Goal: Task Accomplishment & Management: Manage account settings

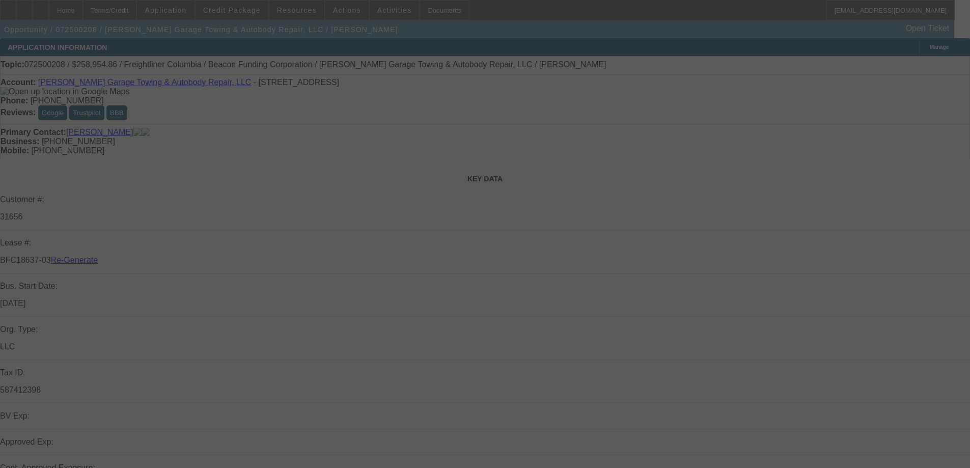
select select "3"
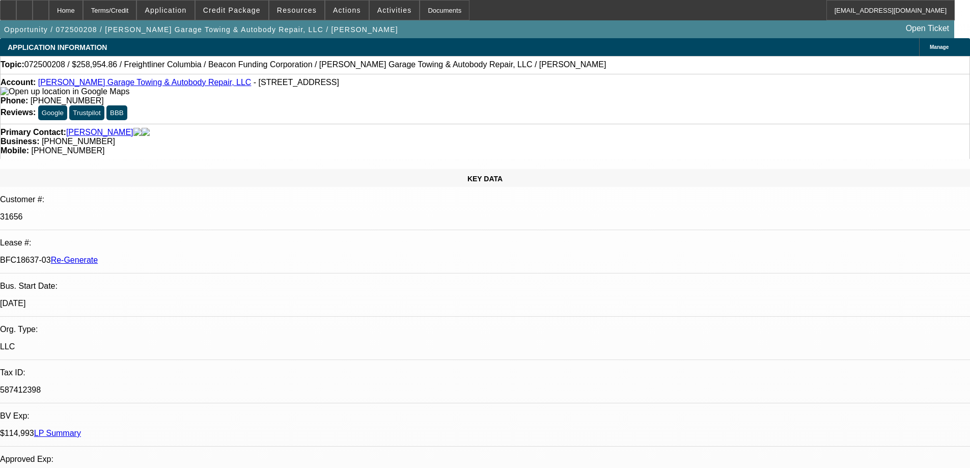
select select "0"
select select "2"
select select "0"
select select "6"
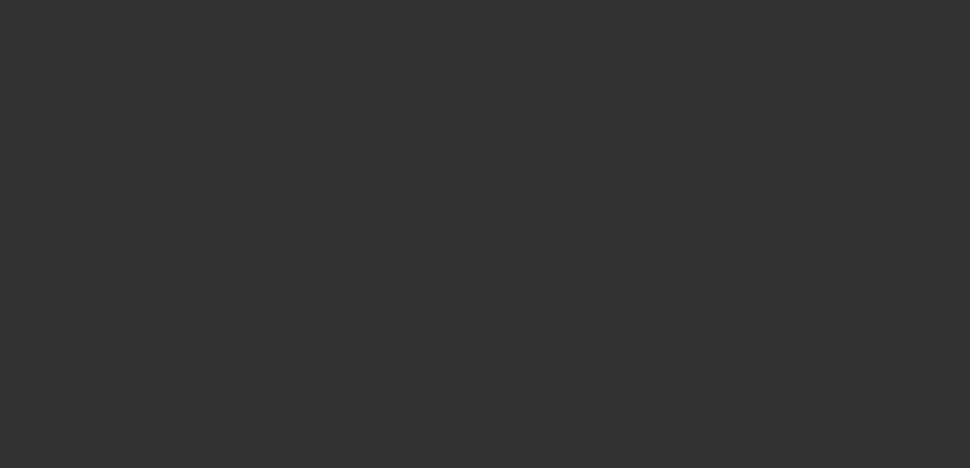
select select "4"
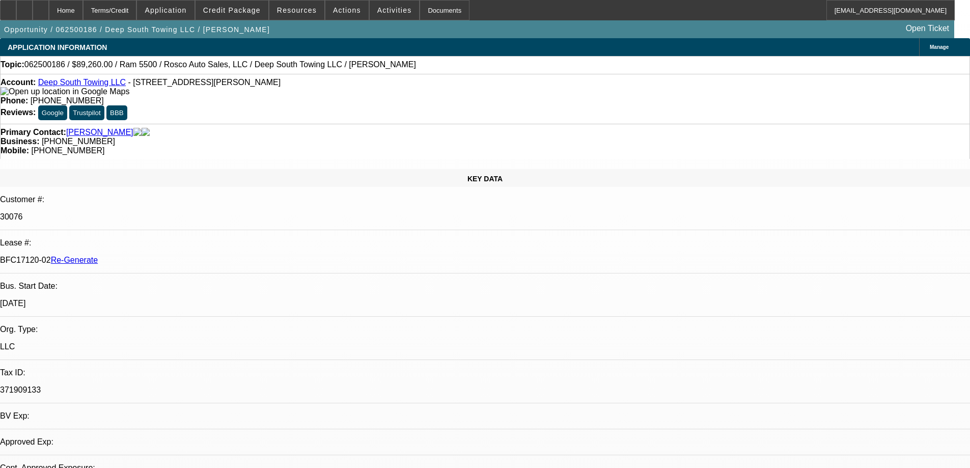
select select "0"
select select "2"
select select "0"
select select "2"
select select "6"
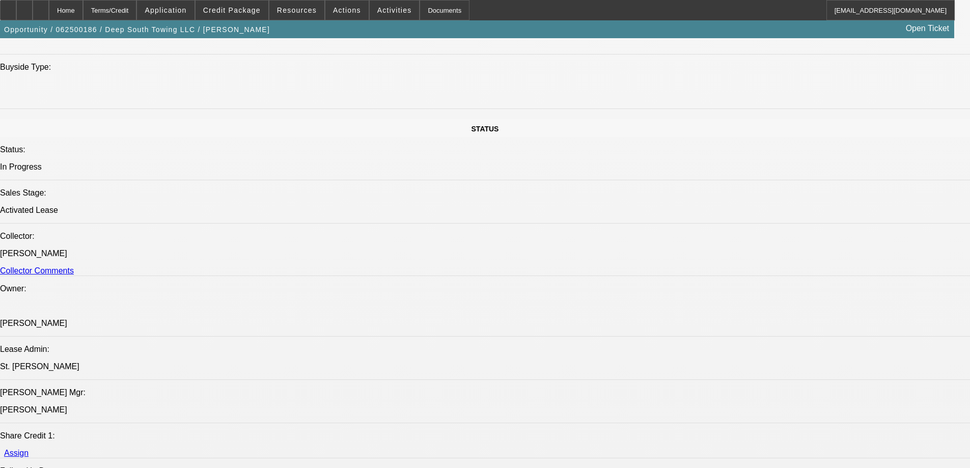
scroll to position [1171, 0]
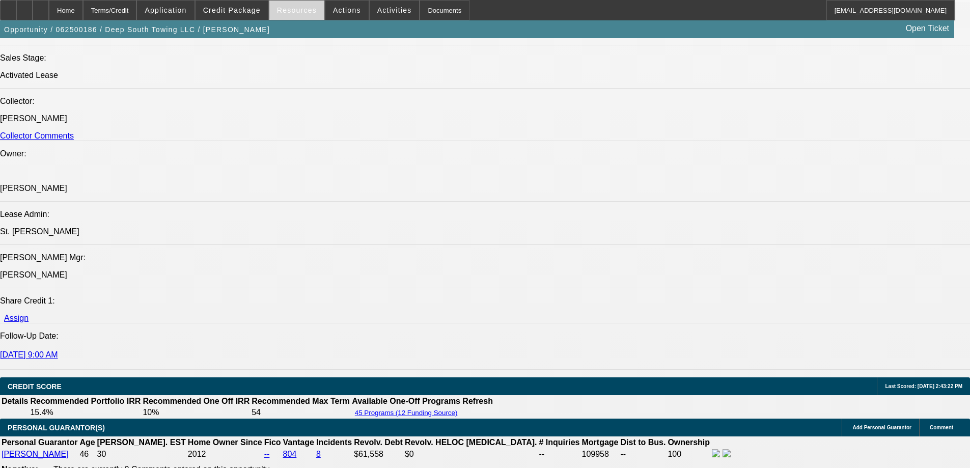
click at [304, 9] on span "Resources" at bounding box center [297, 10] width 40 height 8
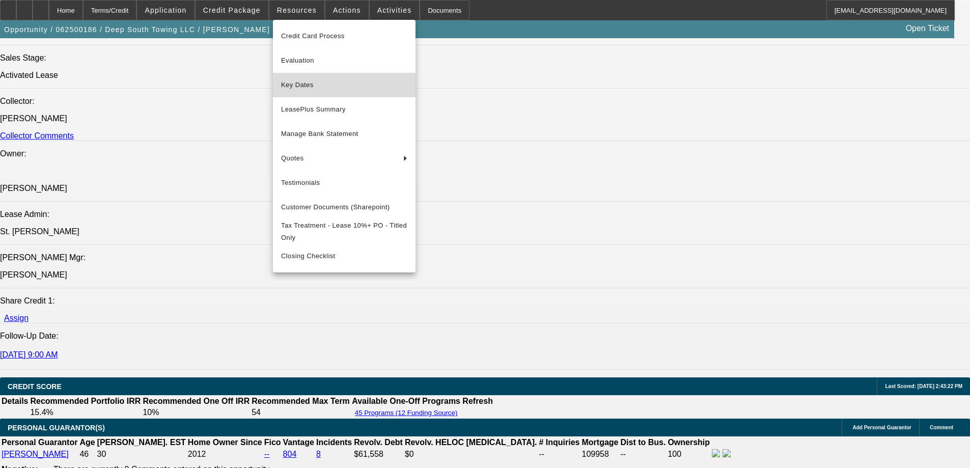
click at [304, 81] on span "Key Dates" at bounding box center [344, 85] width 126 height 12
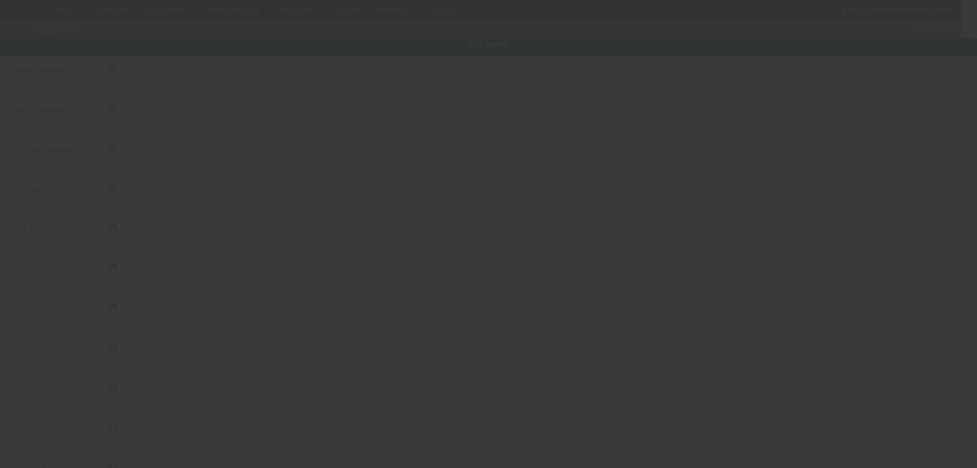
type input "6/9/2025"
type input "8/19/2025"
type input "8/20/2025"
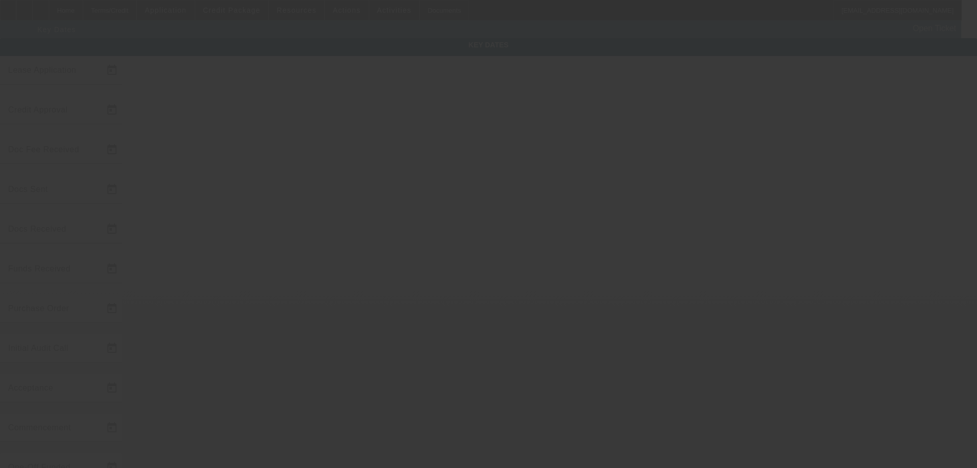
type input "8/20/2025"
type input "8/22/2025"
type input "9/1/2025"
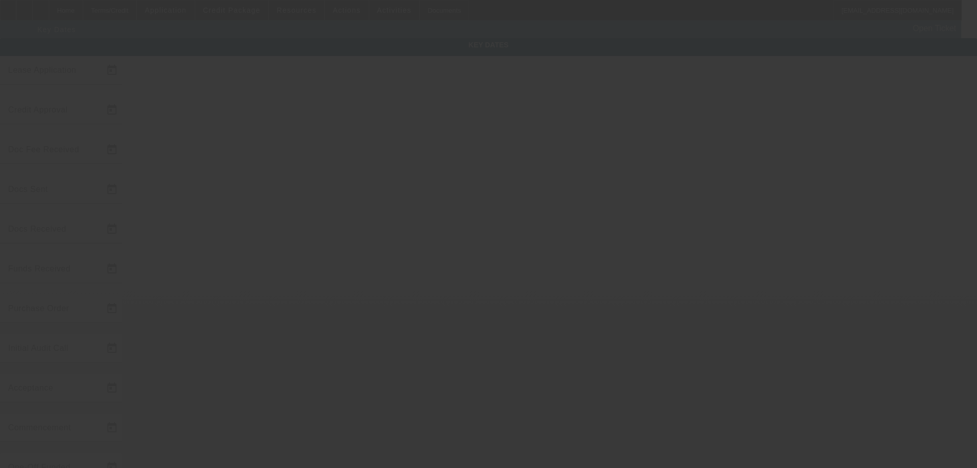
type input "10/1/2025"
type input "8/25/2025"
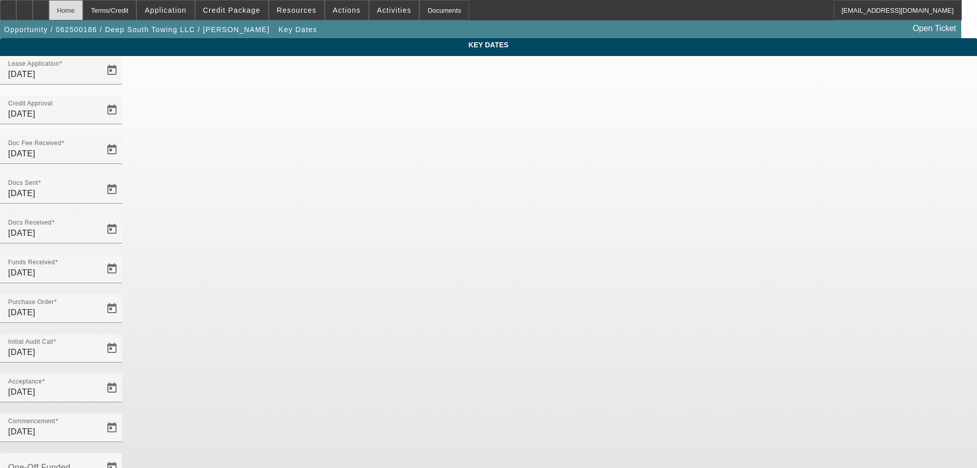
click at [83, 14] on div "Home" at bounding box center [66, 10] width 34 height 20
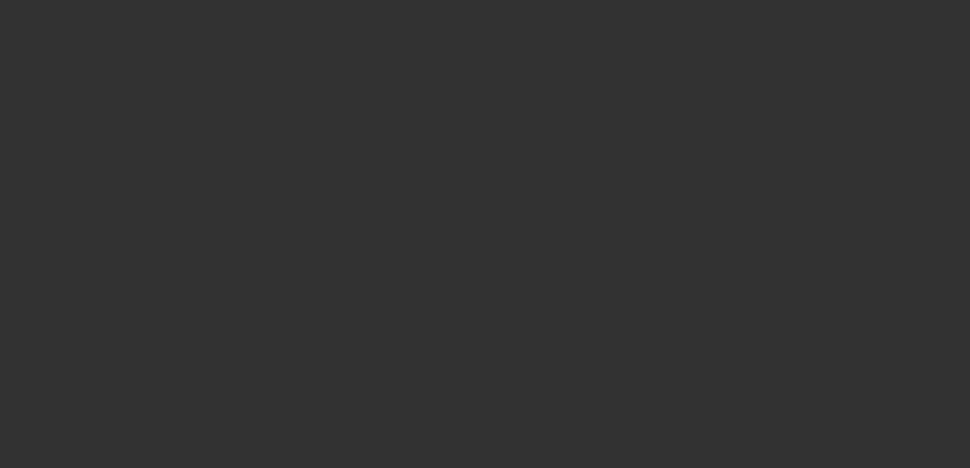
select select "4"
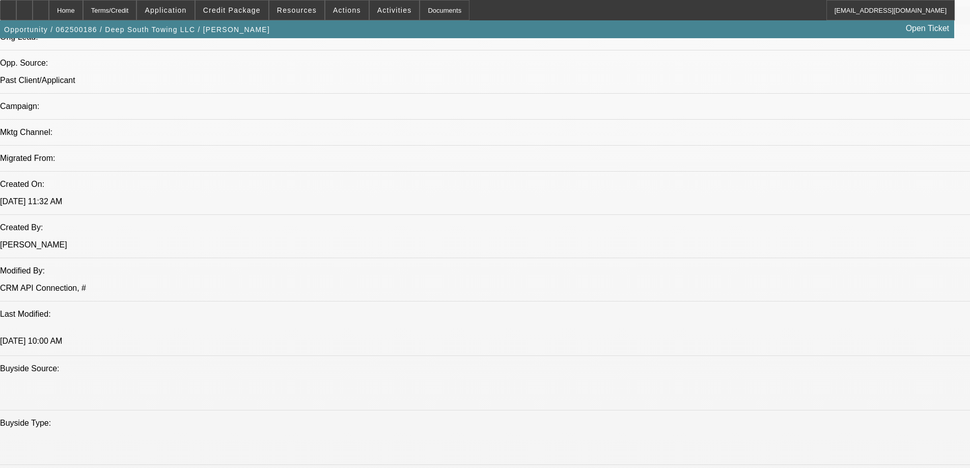
select select "0"
select select "2"
select select "0"
select select "6"
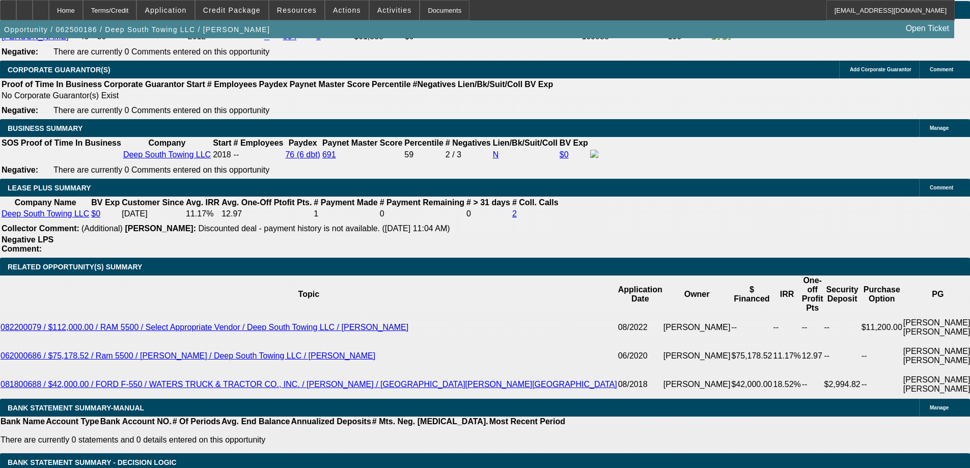
scroll to position [1584, 0]
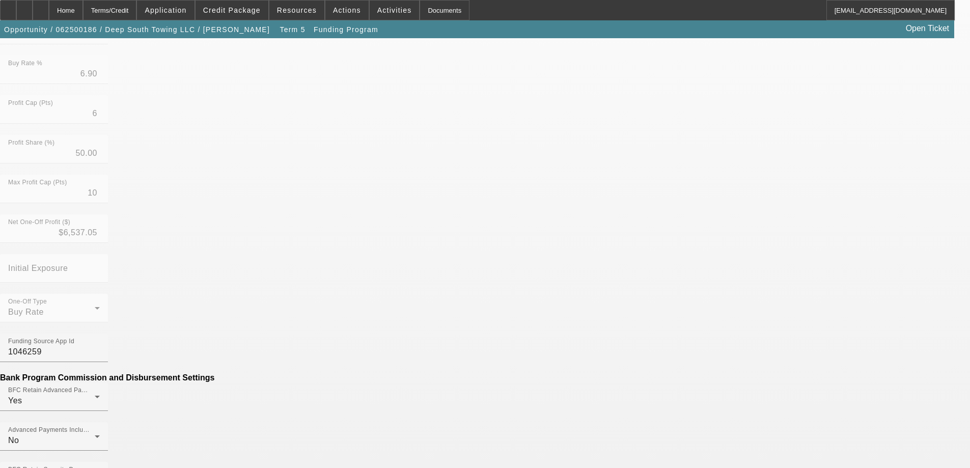
scroll to position [255, 0]
click at [383, 309] on mat-option "No" at bounding box center [410, 307] width 133 height 24
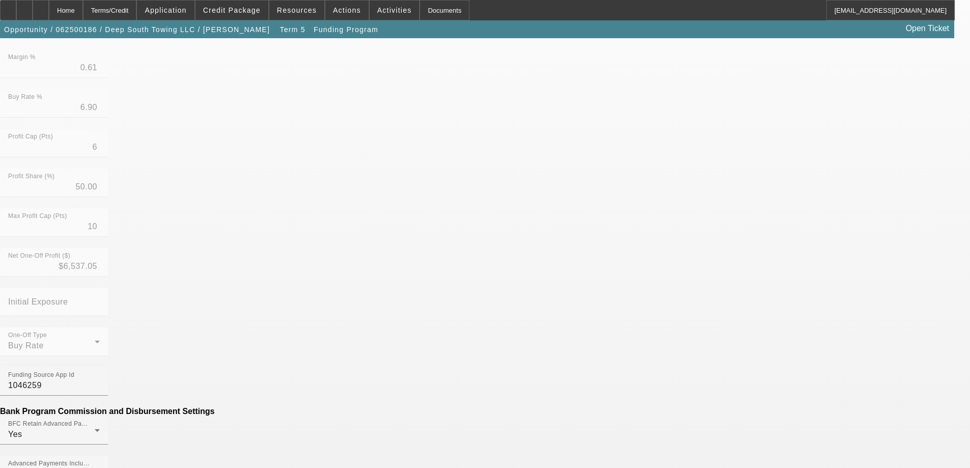
scroll to position [305, 0]
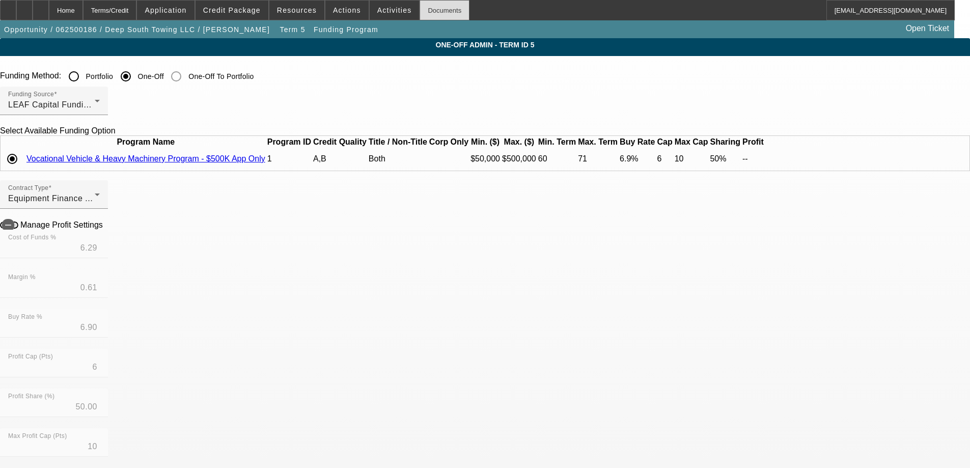
click at [434, 1] on div "Documents" at bounding box center [444, 10] width 50 height 20
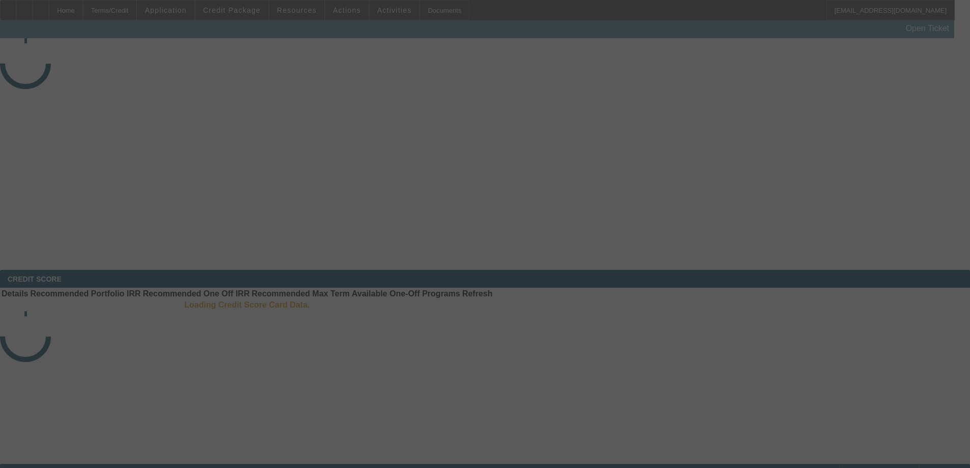
select select "4"
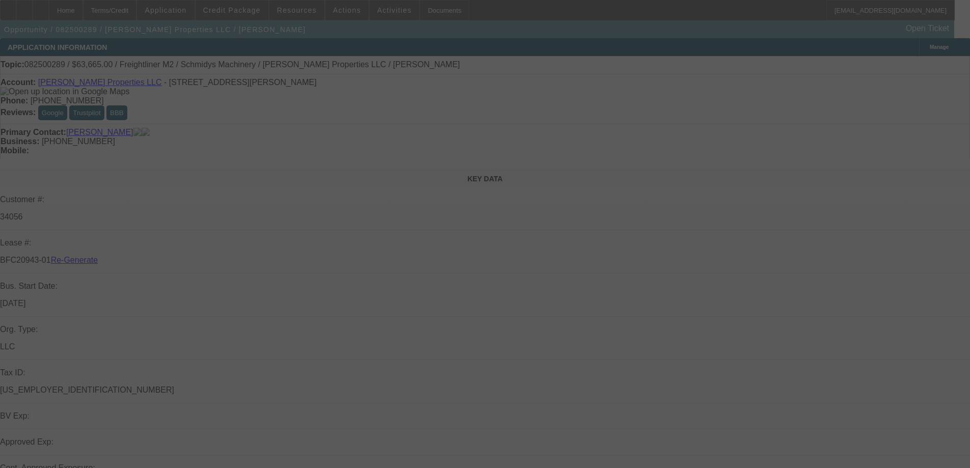
select select "0"
select select "6"
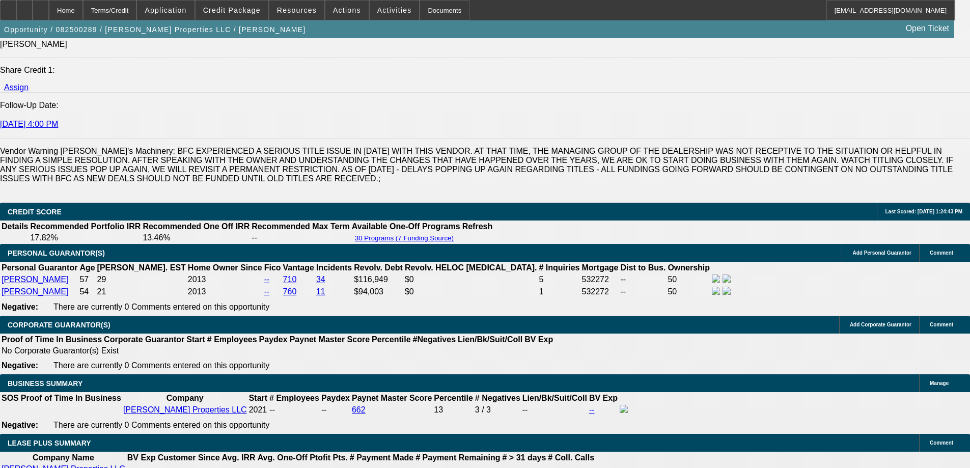
scroll to position [1578, 0]
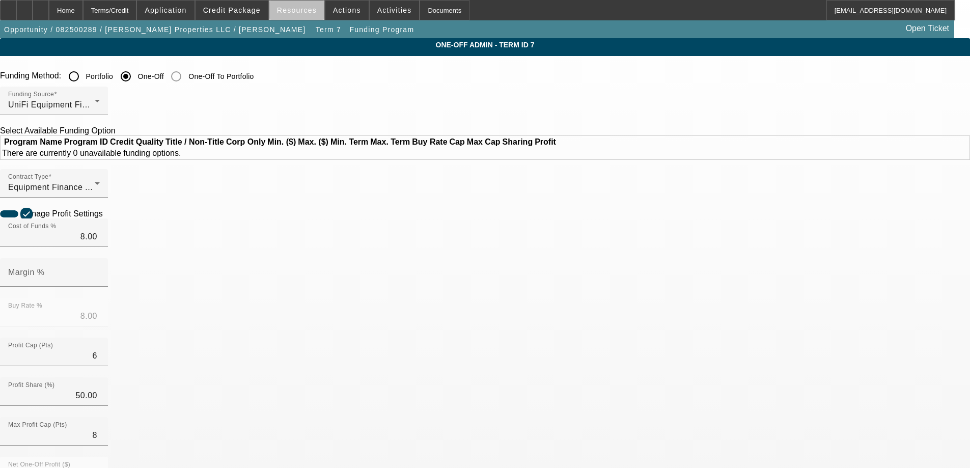
click at [300, 14] on span "Resources" at bounding box center [297, 10] width 40 height 8
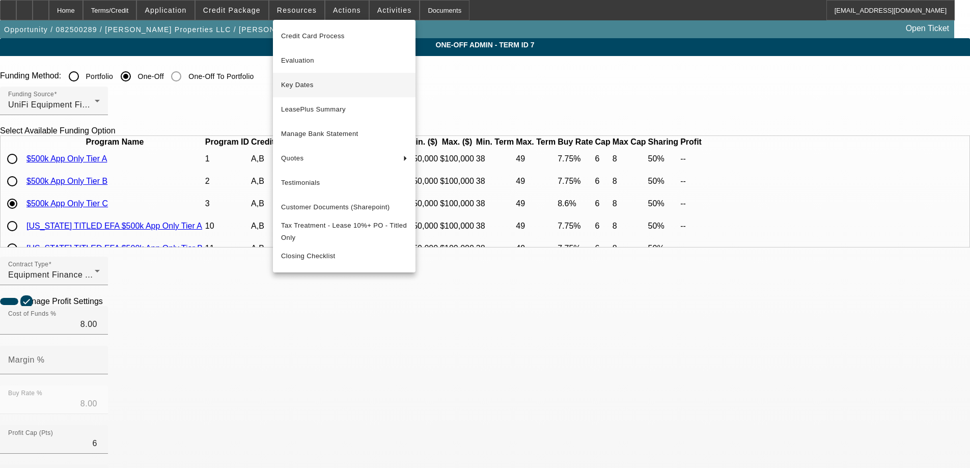
click at [306, 89] on span "Key Dates" at bounding box center [344, 85] width 126 height 12
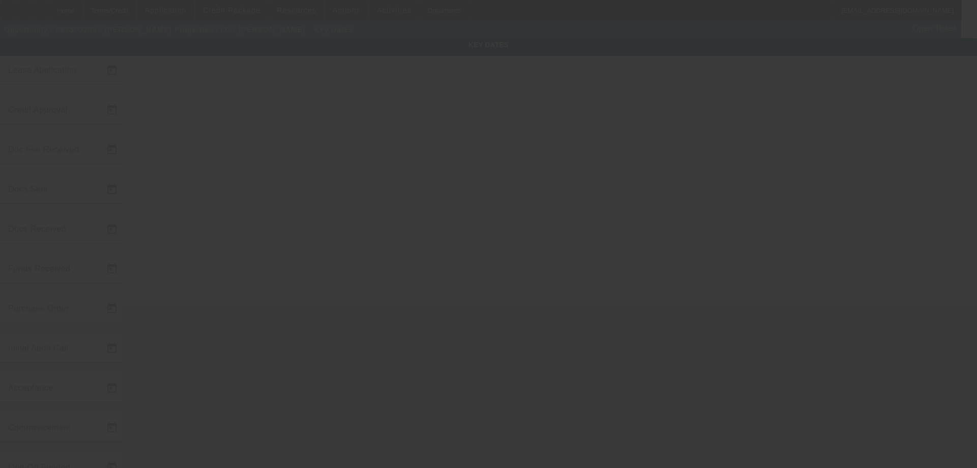
type input "8/12/2025"
type input "8/14/2025"
type input "8/18/2025"
type input "8/19/2025"
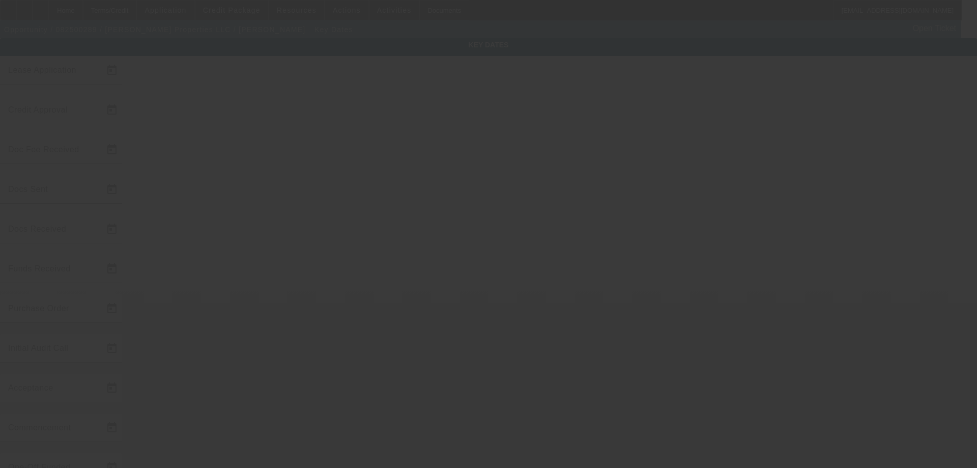
type input "8/20/2025"
type input "9/1/2025"
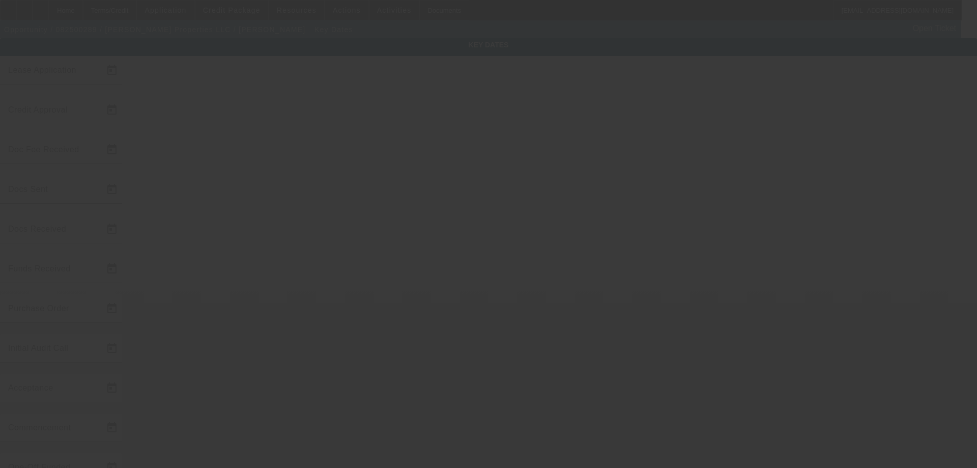
type input "10/1/2025"
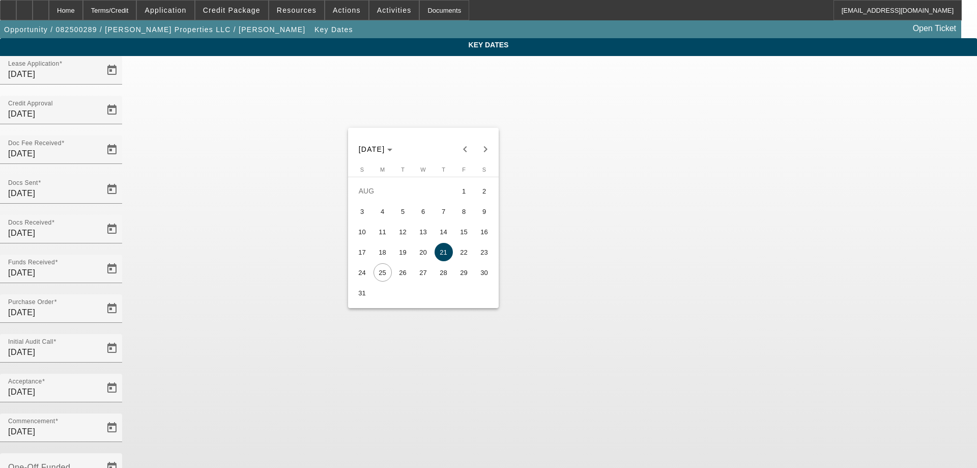
click at [387, 277] on span "25" at bounding box center [383, 272] width 18 height 18
type input "8/25/2025"
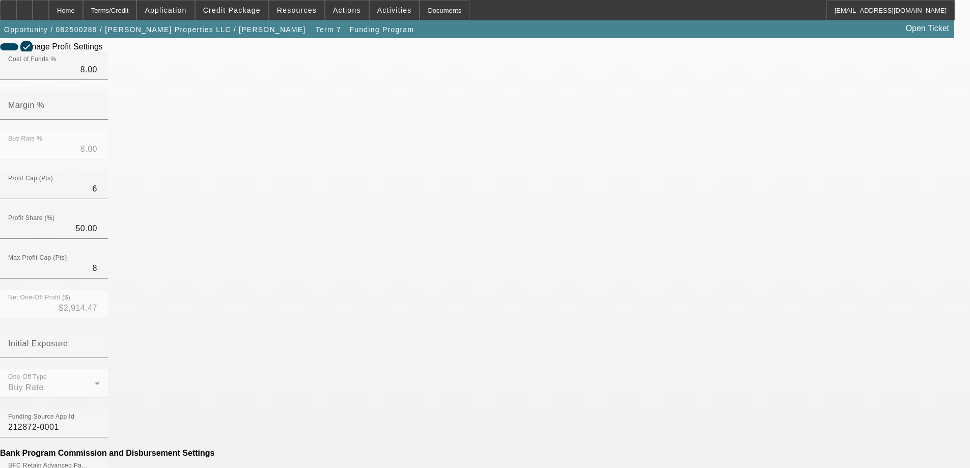
scroll to position [332, 0]
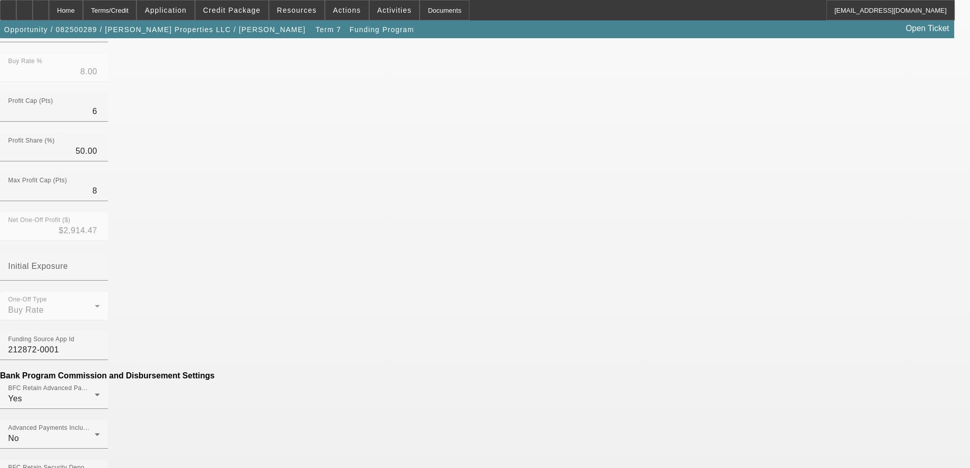
click at [391, 286] on mat-option "No" at bounding box center [410, 289] width 133 height 24
